Goal: Task Accomplishment & Management: Use online tool/utility

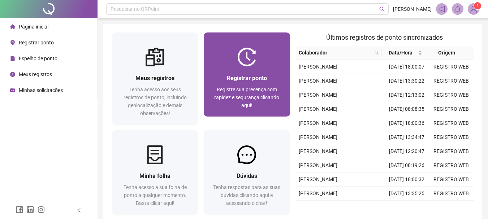
click at [267, 62] on div at bounding box center [247, 57] width 86 height 19
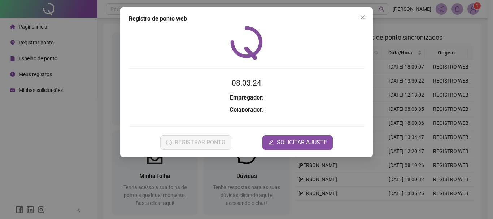
click at [162, 107] on h3 "Colaborador :" at bounding box center [246, 109] width 235 height 9
click at [188, 46] on div at bounding box center [246, 43] width 235 height 34
click at [174, 91] on form "08:03:26 Empregador : Colaborador : REGISTRAR PONTO SOLICITAR AJUSTE" at bounding box center [246, 113] width 235 height 72
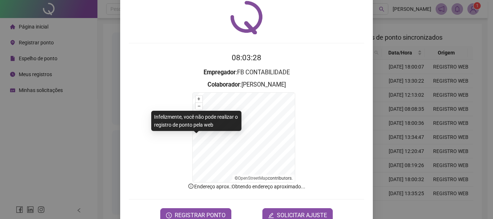
scroll to position [45, 0]
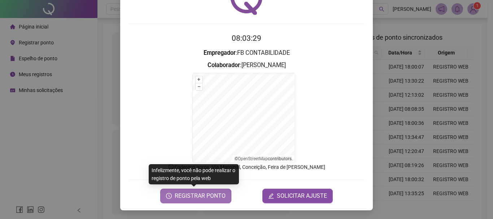
click at [189, 198] on span "REGISTRAR PONTO" at bounding box center [200, 196] width 51 height 9
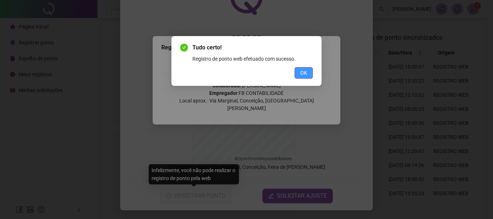
click at [310, 74] on button "OK" at bounding box center [304, 73] width 18 height 12
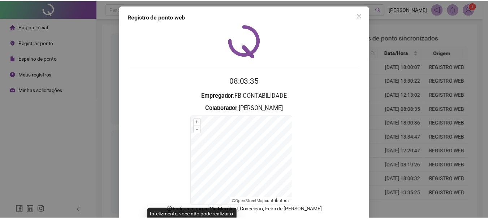
scroll to position [0, 0]
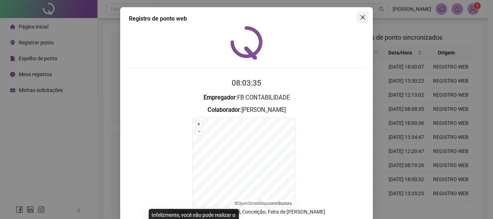
click at [362, 17] on icon "close" at bounding box center [363, 17] width 6 height 6
